Goal: Download file/media

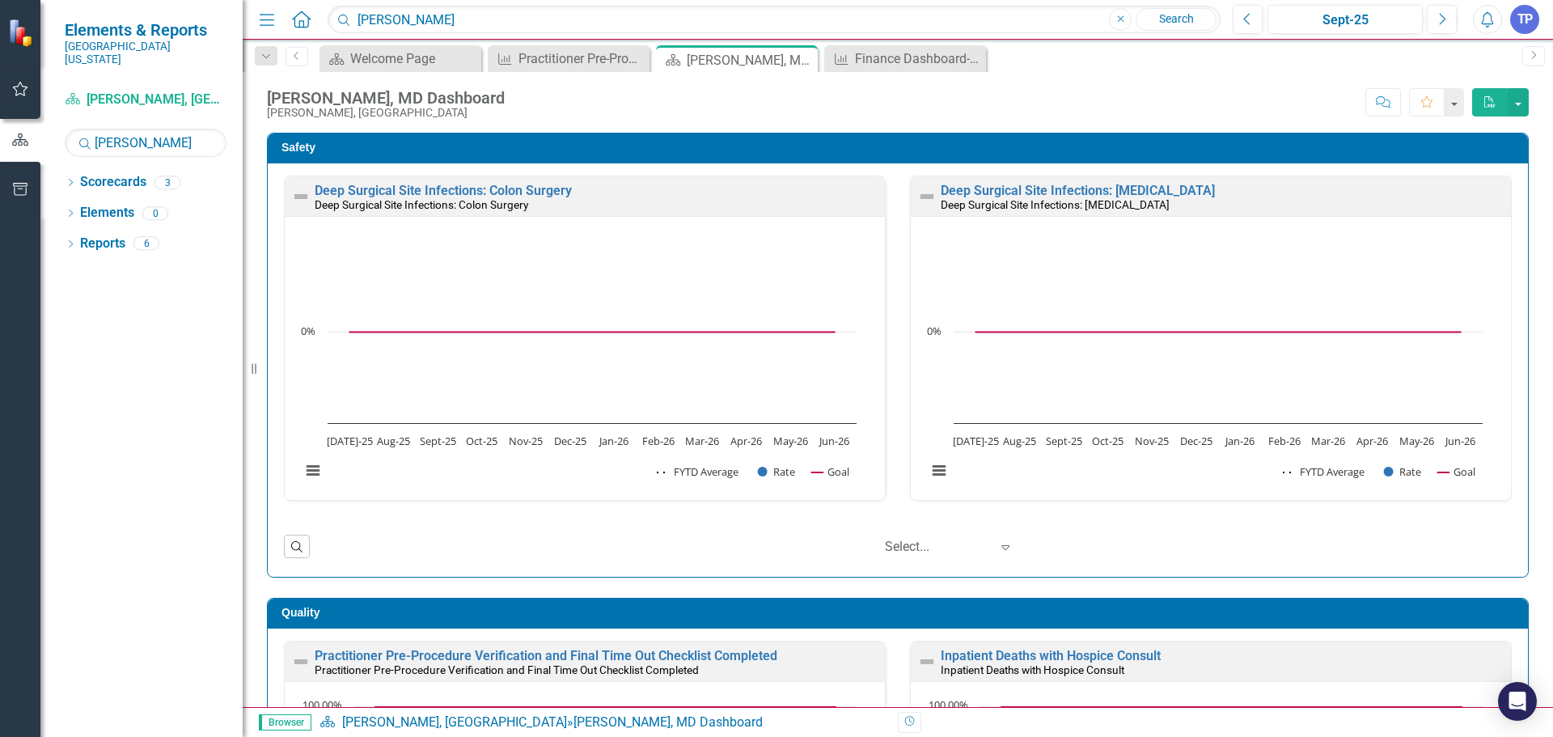
scroll to position [1, 0]
click at [1524, 102] on button "button" at bounding box center [1518, 102] width 21 height 28
click at [1479, 130] on link "PDF Export to PDF" at bounding box center [1465, 132] width 128 height 30
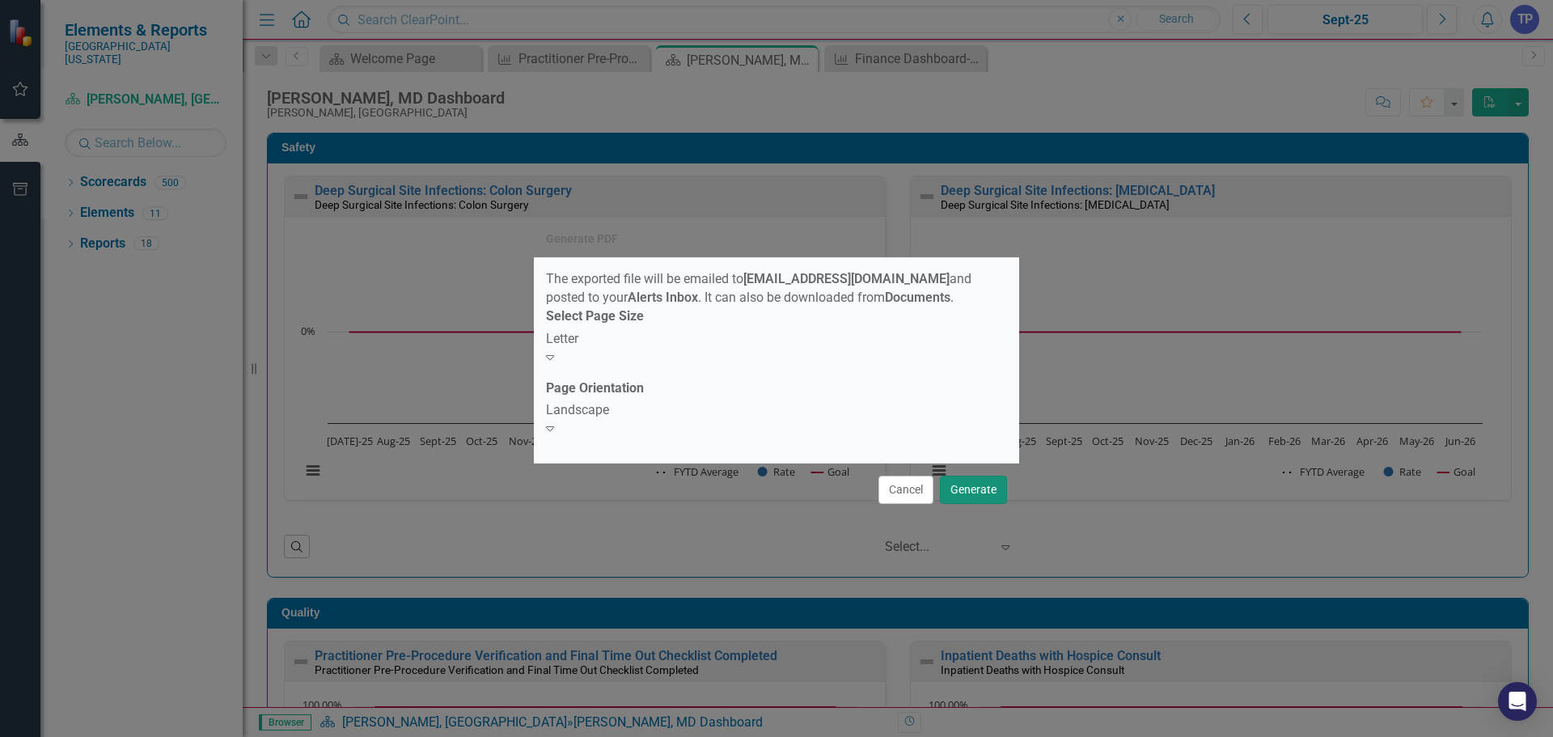
click at [969, 486] on button "Generate" at bounding box center [973, 490] width 67 height 28
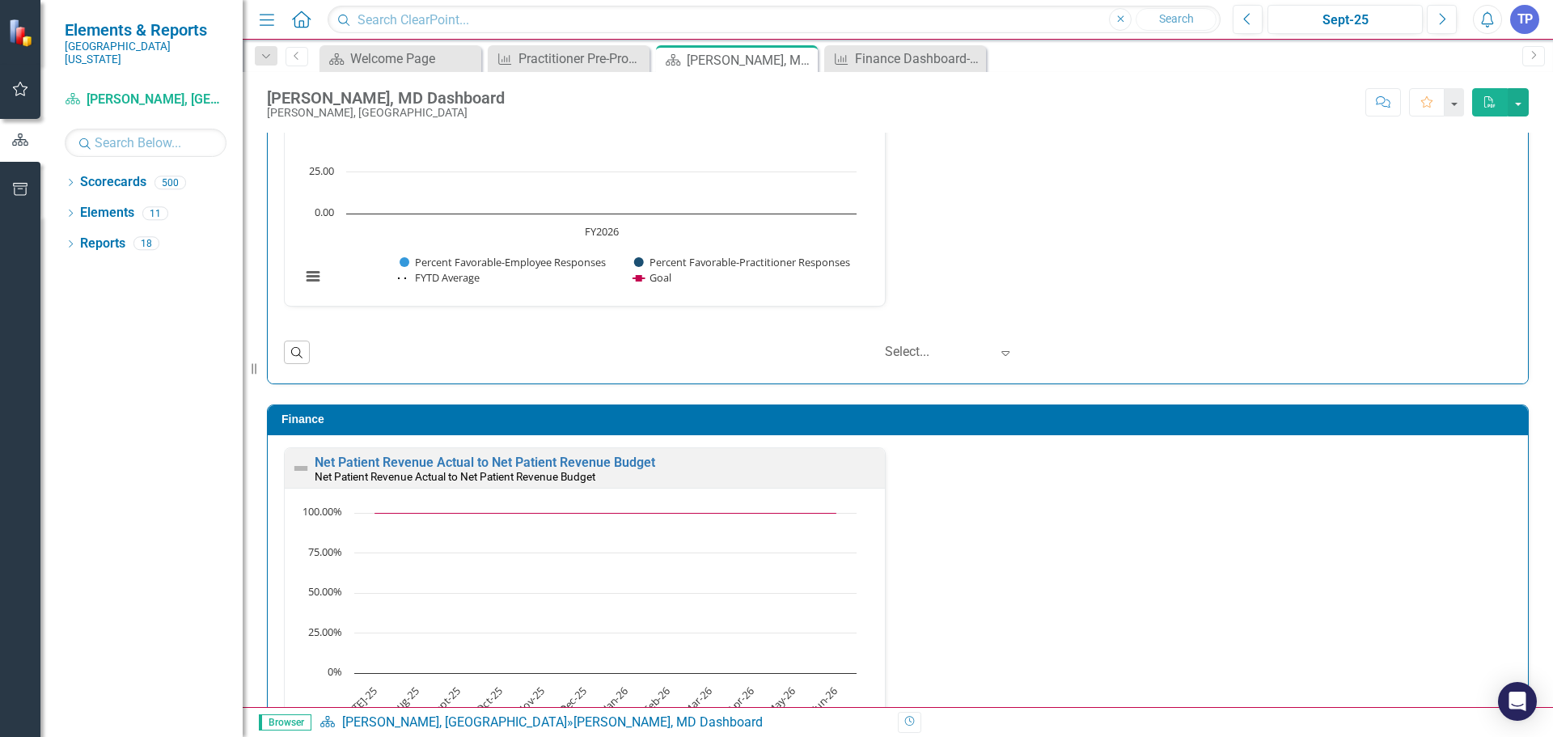
scroll to position [2215, 0]
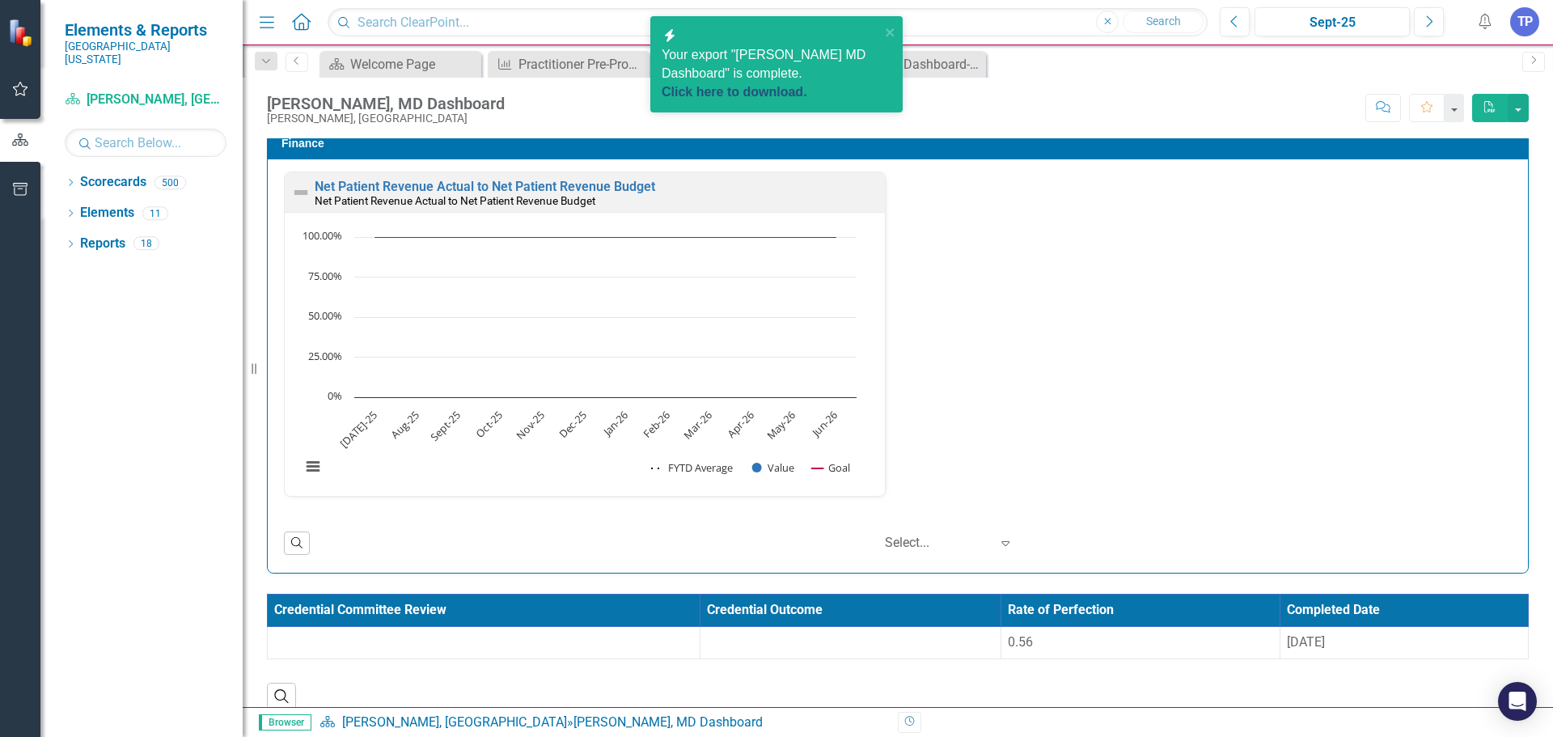
click at [780, 85] on link "Click here to download." at bounding box center [735, 92] width 146 height 14
